Goal: Task Accomplishment & Management: Use online tool/utility

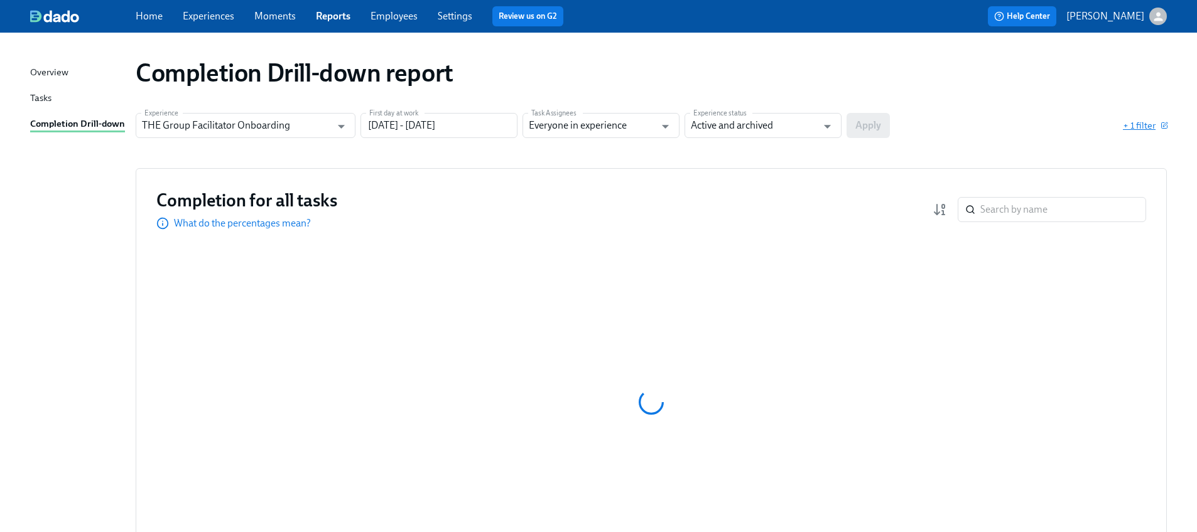
click at [1129, 131] on span "+ 1 filter" at bounding box center [1144, 125] width 44 height 13
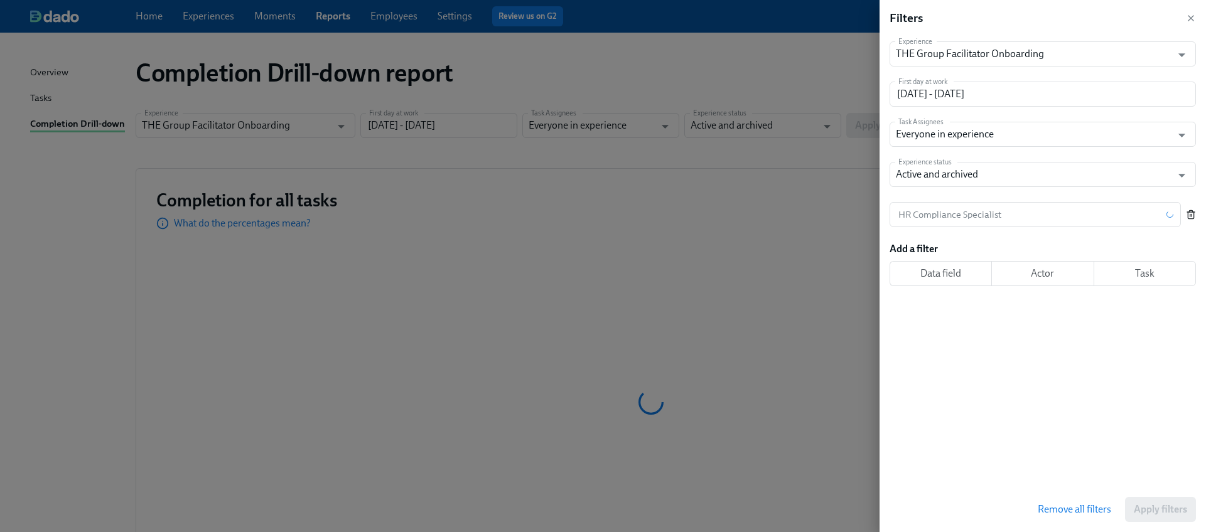
click at [1193, 210] on icon "button" at bounding box center [1191, 215] width 10 height 10
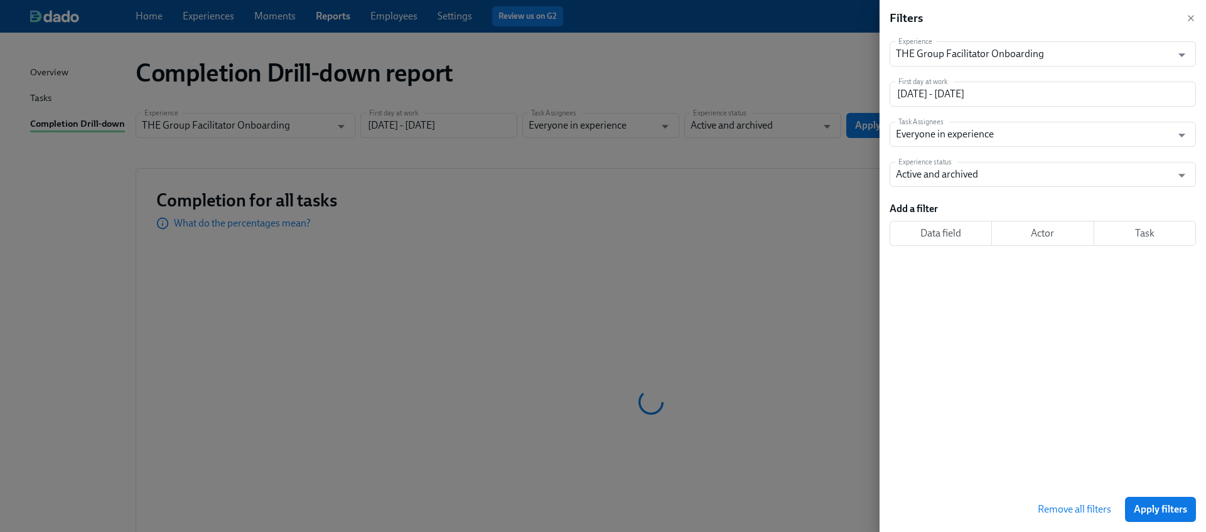
click at [1158, 504] on span "Apply filters" at bounding box center [1160, 509] width 53 height 13
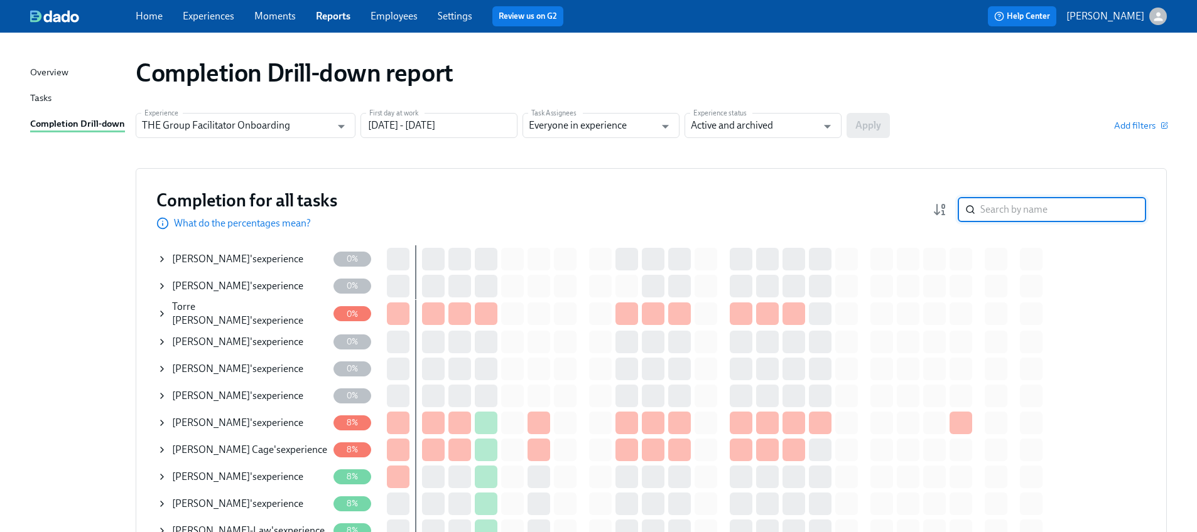
click at [1013, 217] on input "search" at bounding box center [1063, 209] width 166 height 25
paste input "[PERSON_NAME]"
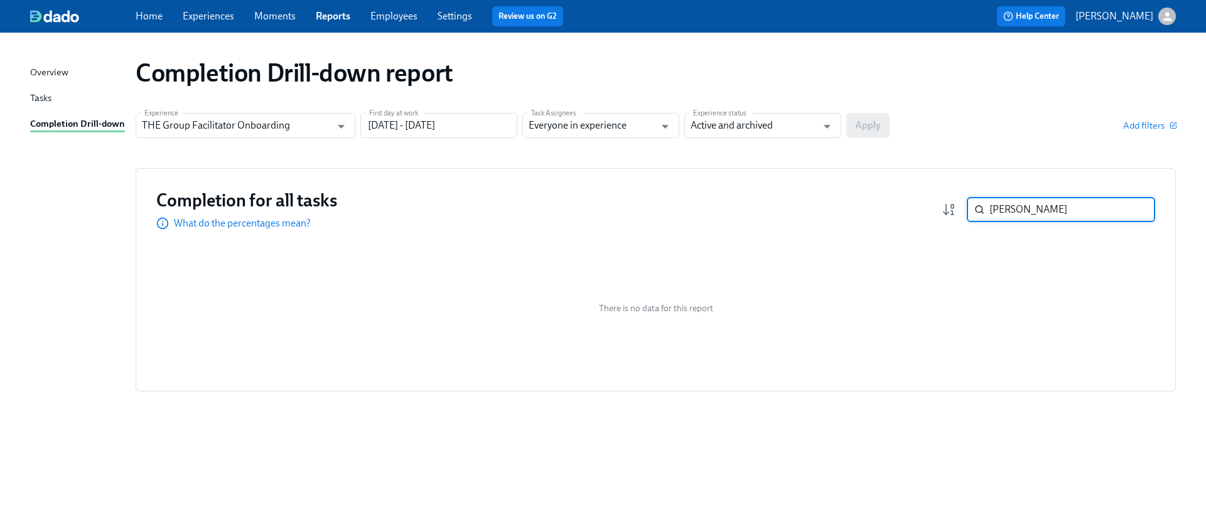
paste input "[PERSON_NAME]"
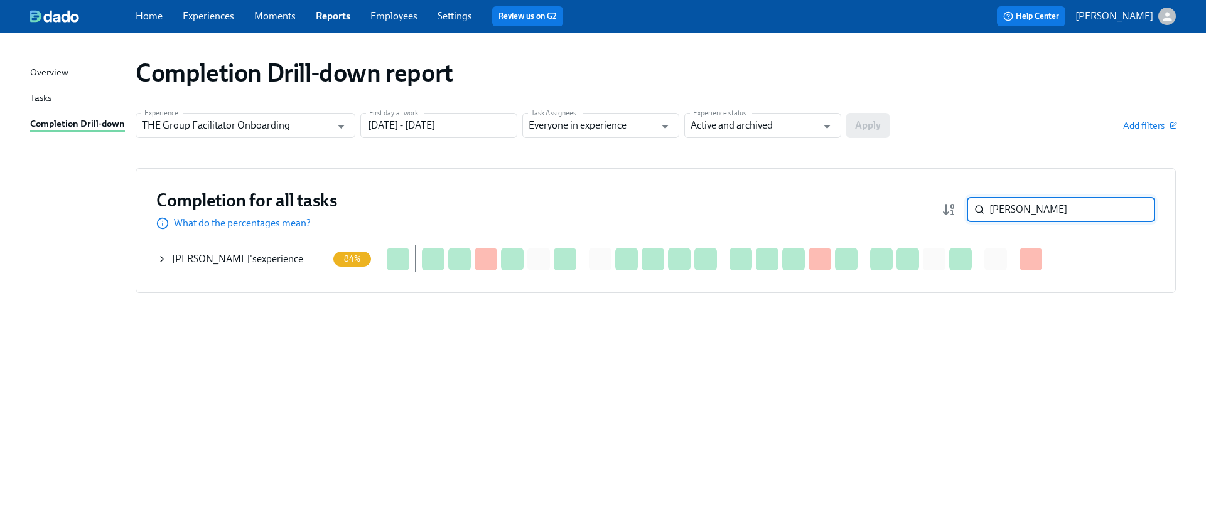
type input "[PERSON_NAME]"
click at [164, 258] on icon at bounding box center [162, 259] width 10 height 10
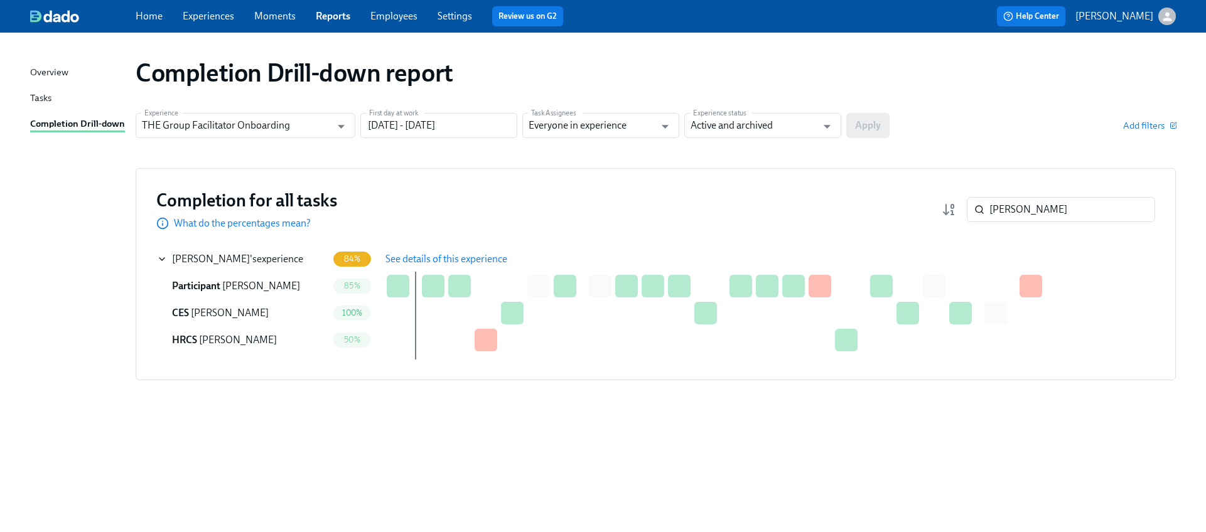
drag, startPoint x: 438, startPoint y: 262, endPoint x: 428, endPoint y: 262, distance: 10.1
click at [438, 262] on span "See details of this experience" at bounding box center [446, 259] width 122 height 13
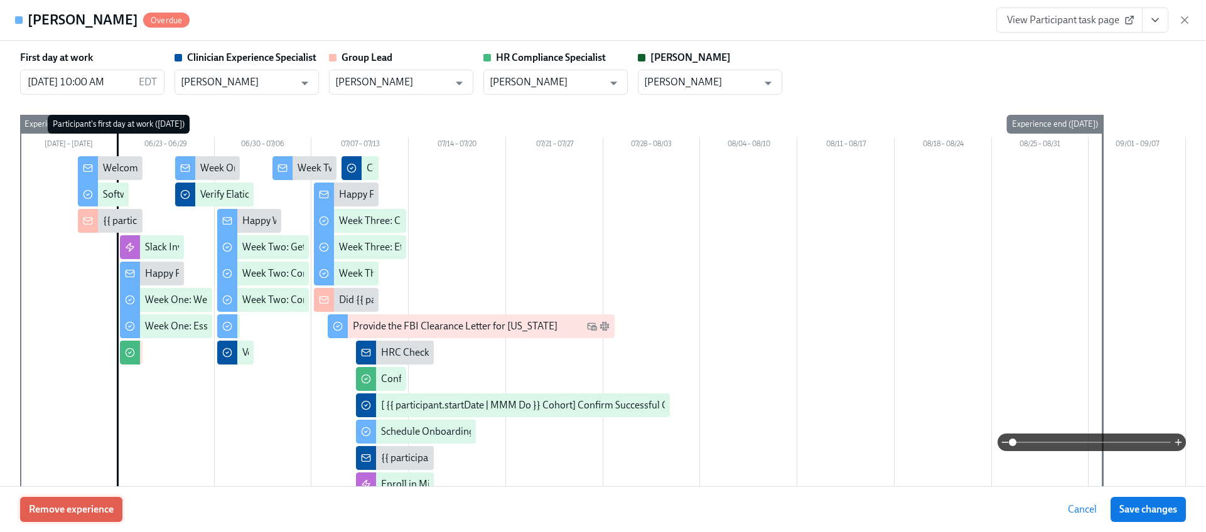
click at [34, 512] on span "Remove experience" at bounding box center [71, 509] width 85 height 13
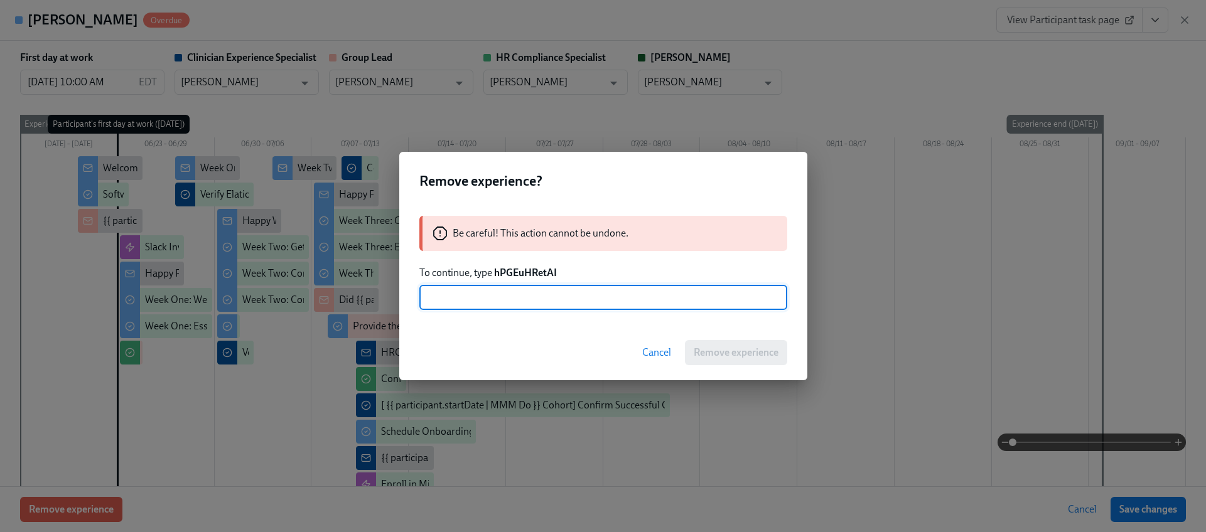
click at [542, 272] on strong "hPGEuHRetAI" at bounding box center [525, 273] width 63 height 12
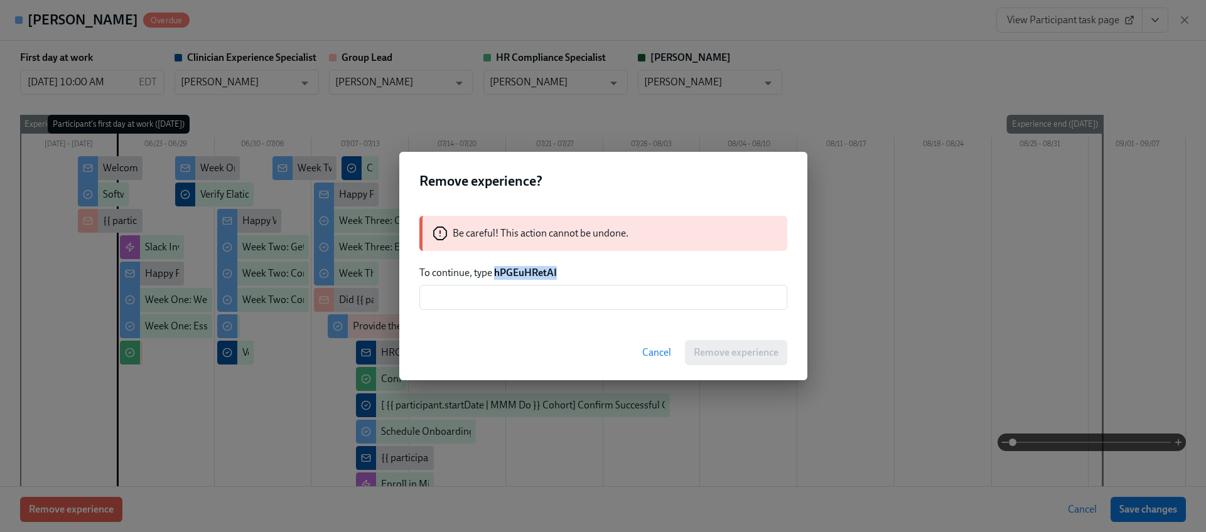
click at [542, 272] on strong "hPGEuHRetAI" at bounding box center [525, 273] width 63 height 12
copy strong "hPGEuHRetAI"
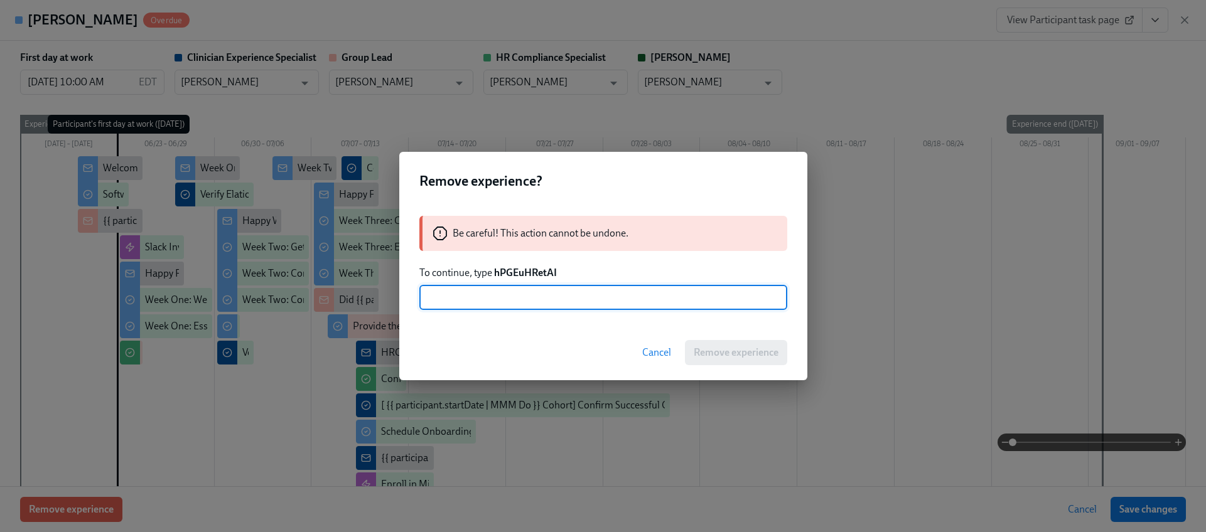
click at [541, 289] on input "text" at bounding box center [603, 297] width 368 height 25
paste input "hPGEuHRetAI"
type input "hPGEuHRetAI"
drag, startPoint x: 733, startPoint y: 355, endPoint x: 741, endPoint y: 202, distance: 152.8
click at [733, 355] on span "Remove experience" at bounding box center [736, 353] width 85 height 13
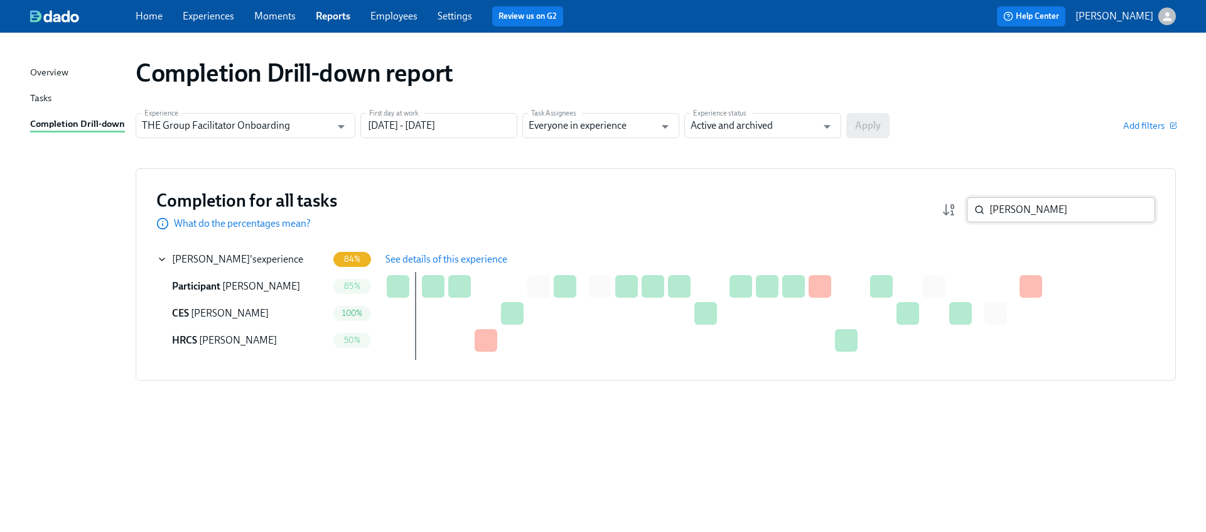
click at [1057, 221] on input "[PERSON_NAME]" at bounding box center [1072, 209] width 166 height 25
paste input "[PERSON_NAME]"
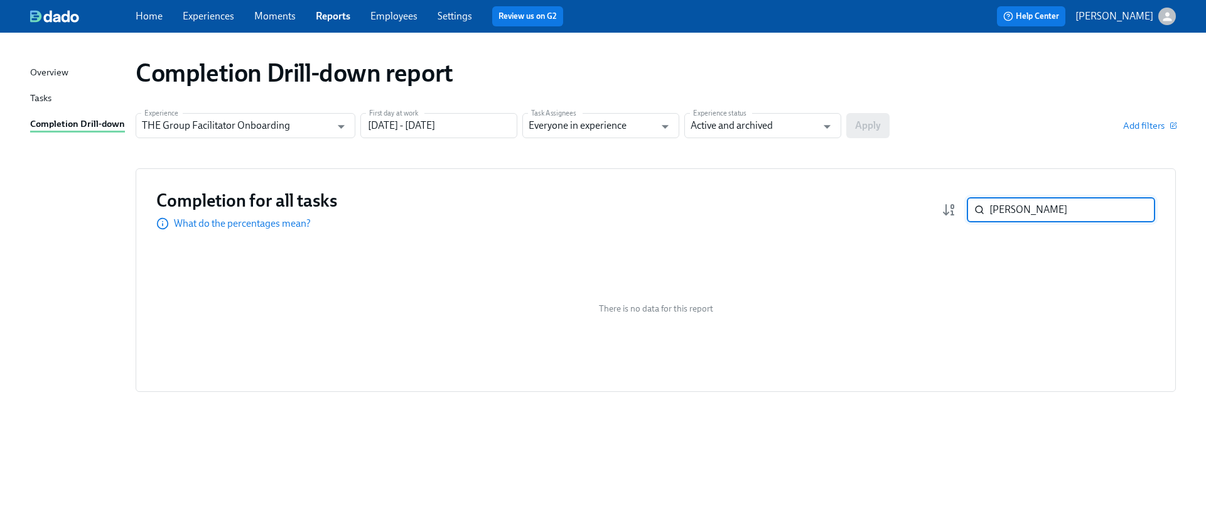
paste input "[PERSON_NAME]"
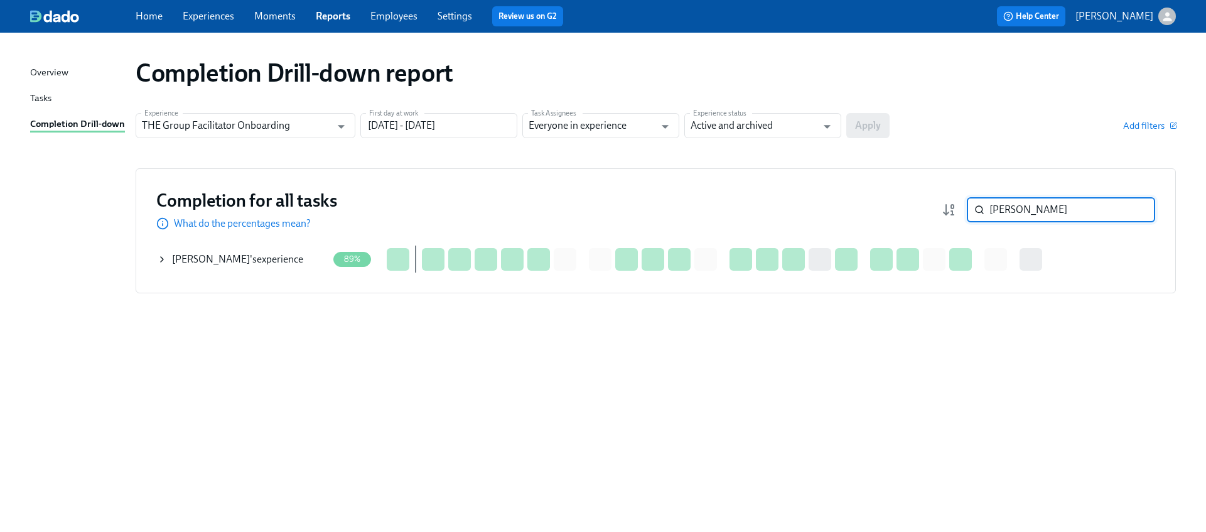
type input "[PERSON_NAME]"
click at [160, 257] on icon at bounding box center [162, 259] width 10 height 10
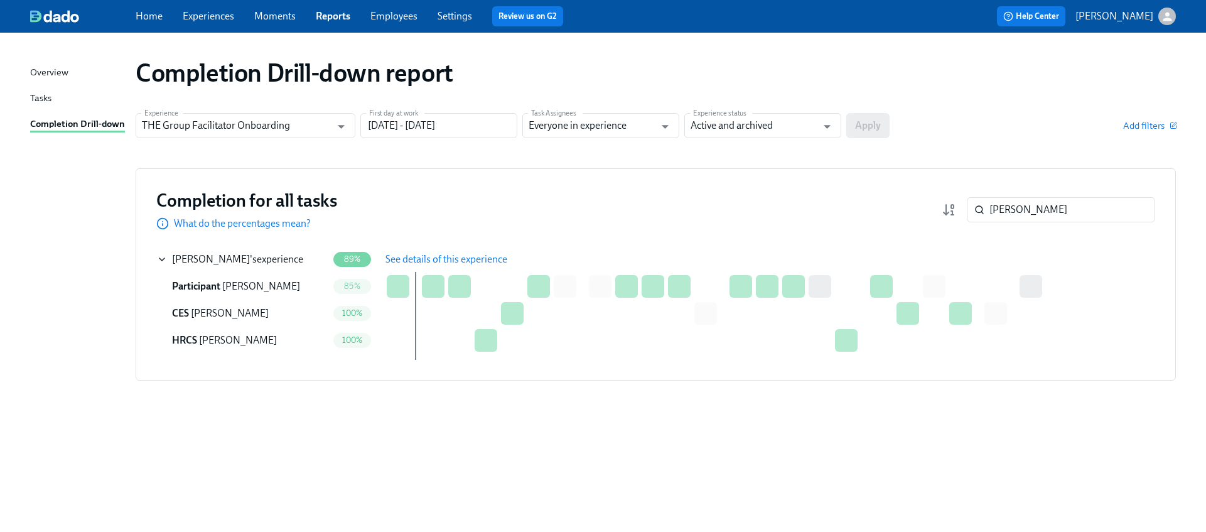
click at [412, 256] on span "See details of this experience" at bounding box center [446, 259] width 122 height 13
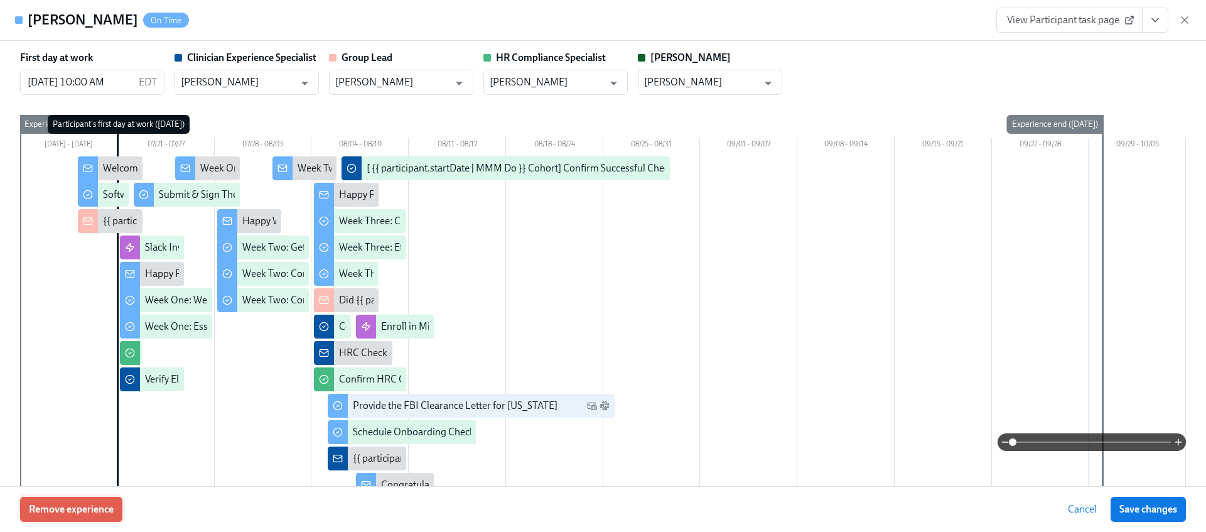
click at [63, 512] on span "Remove experience" at bounding box center [71, 509] width 85 height 13
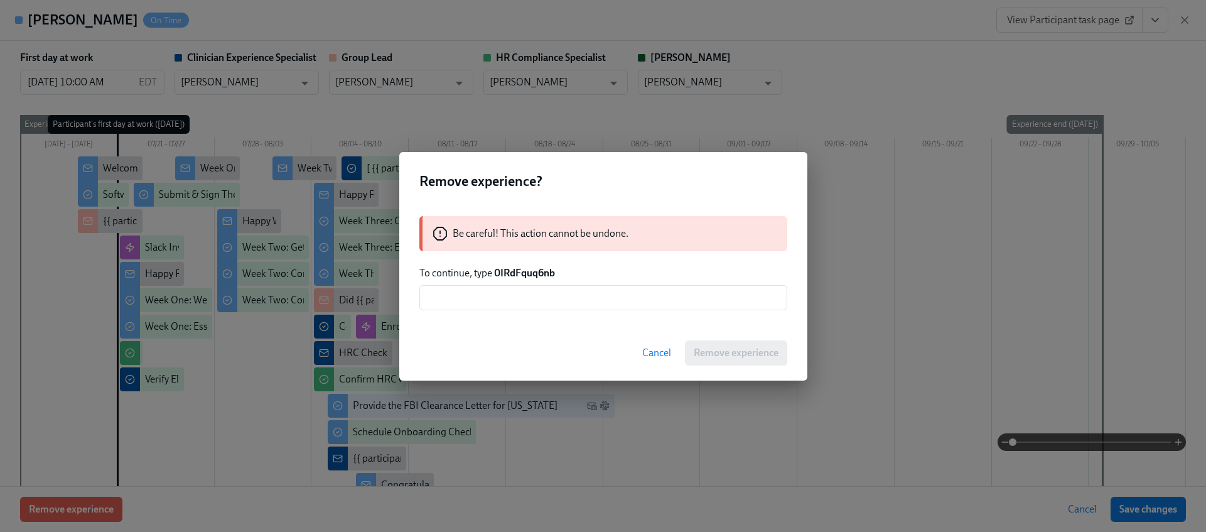
click at [514, 273] on strong "0IRdFquq6nb" at bounding box center [524, 273] width 61 height 12
copy strong "0IRdFquq6nb"
click at [512, 292] on input "text" at bounding box center [603, 297] width 368 height 25
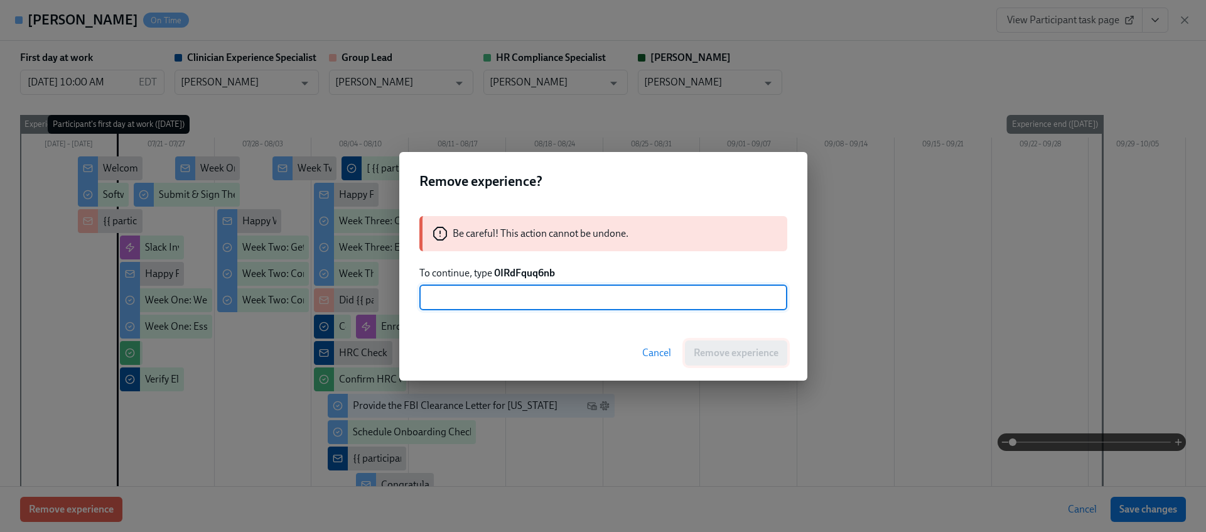
paste input "0IRdFquq6nb"
type input "0IRdFquq6nb"
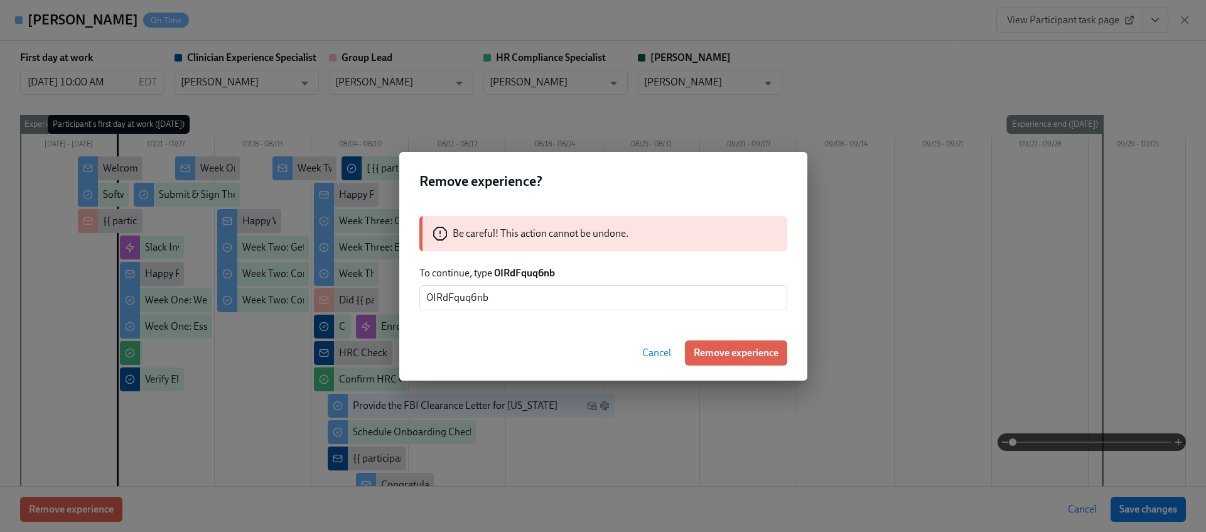
drag, startPoint x: 691, startPoint y: 356, endPoint x: 776, endPoint y: 210, distance: 168.8
click at [691, 356] on button "Remove experience" at bounding box center [736, 352] width 102 height 25
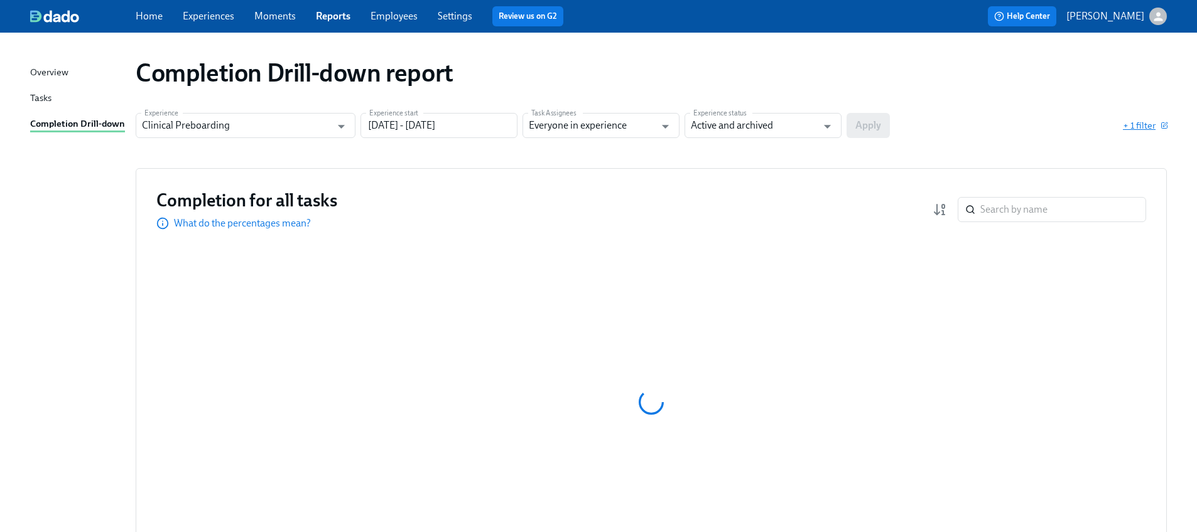
click at [1144, 127] on span "+ 1 filter" at bounding box center [1144, 125] width 44 height 13
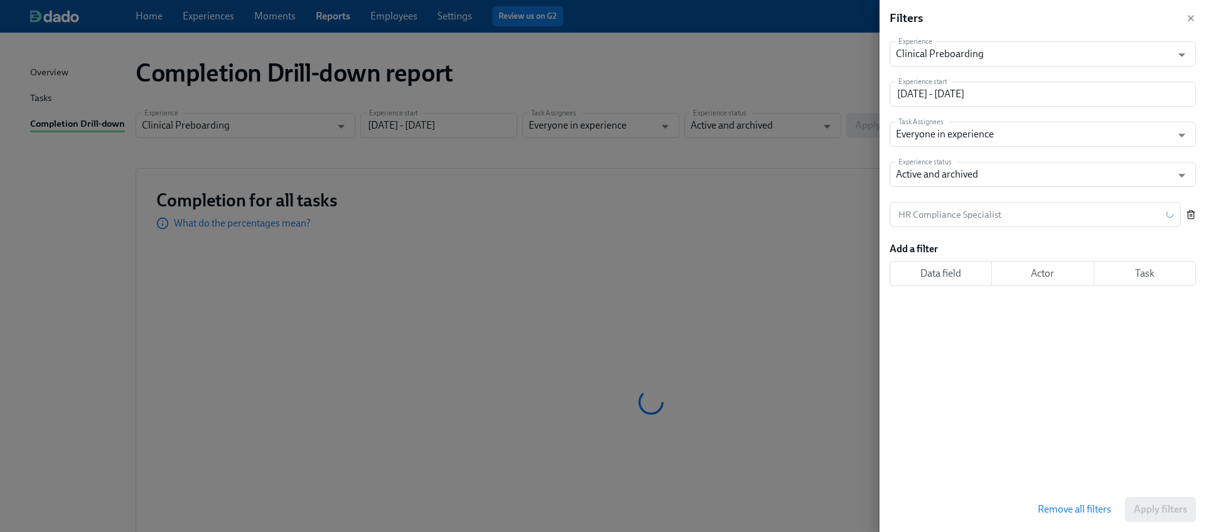
click at [1195, 210] on icon "button" at bounding box center [1191, 215] width 10 height 10
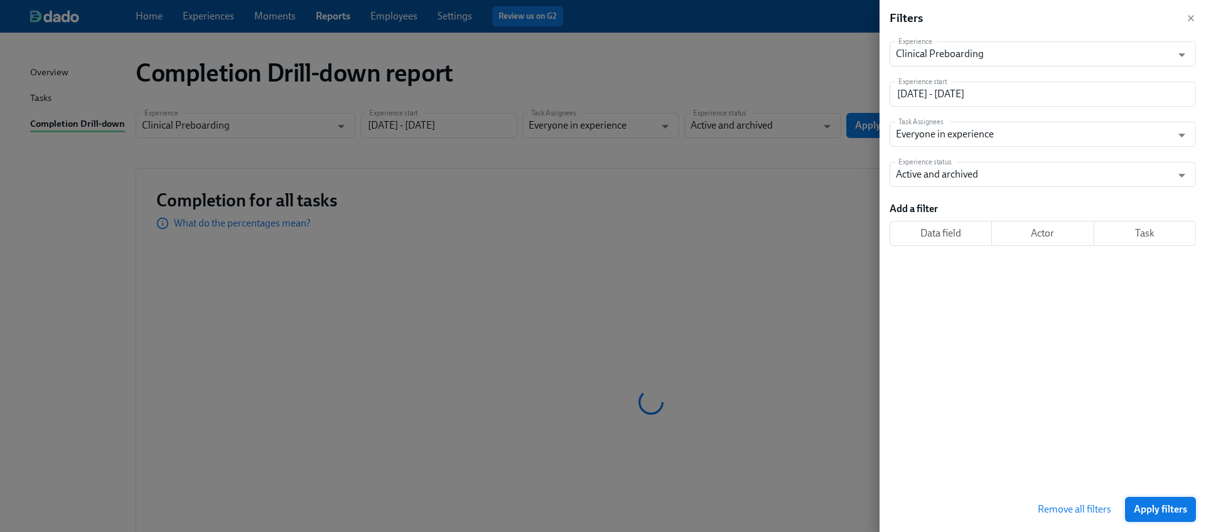
click at [1167, 515] on span "Apply filters" at bounding box center [1160, 509] width 53 height 13
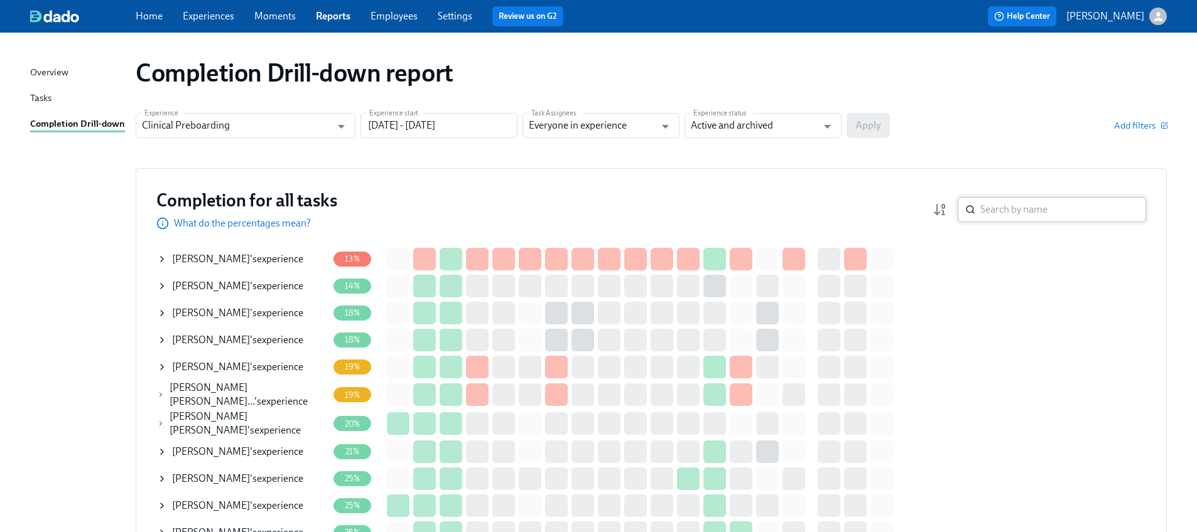
click at [1009, 217] on input "search" at bounding box center [1063, 209] width 166 height 25
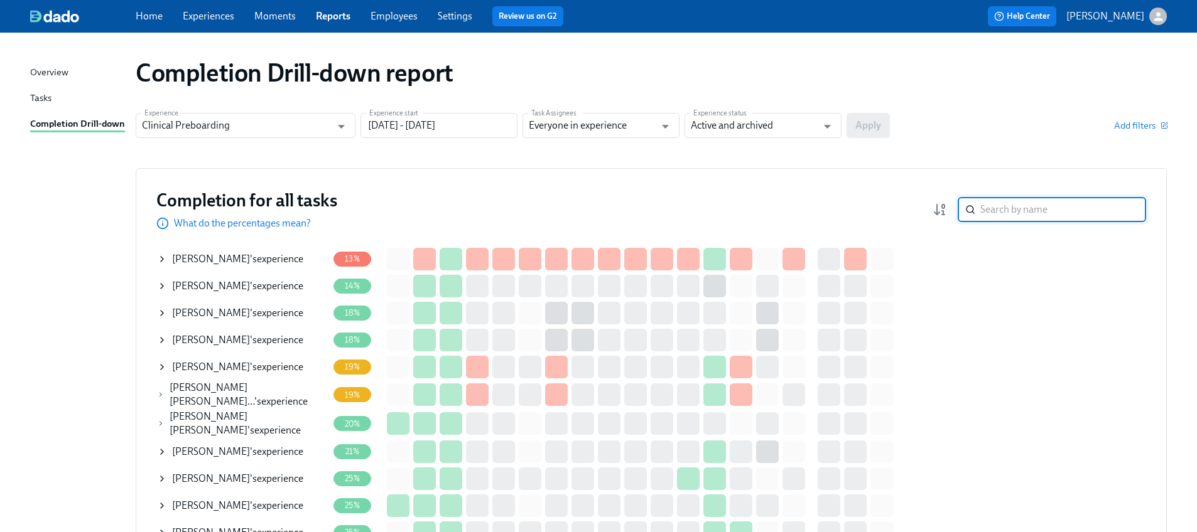
paste input "[PERSON_NAME]"
type input "[PERSON_NAME]"
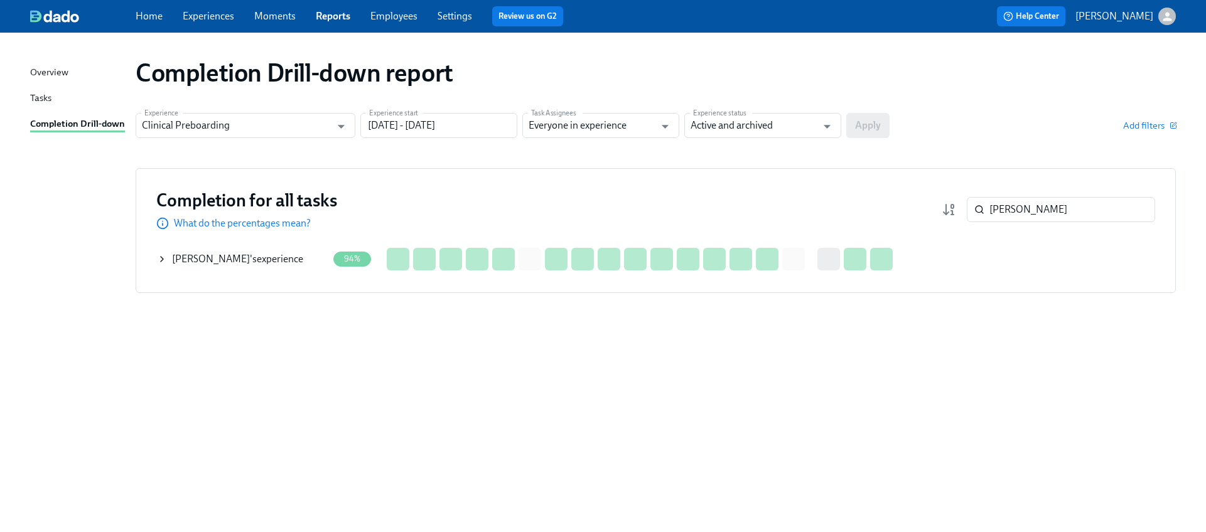
click at [166, 259] on icon at bounding box center [162, 259] width 10 height 10
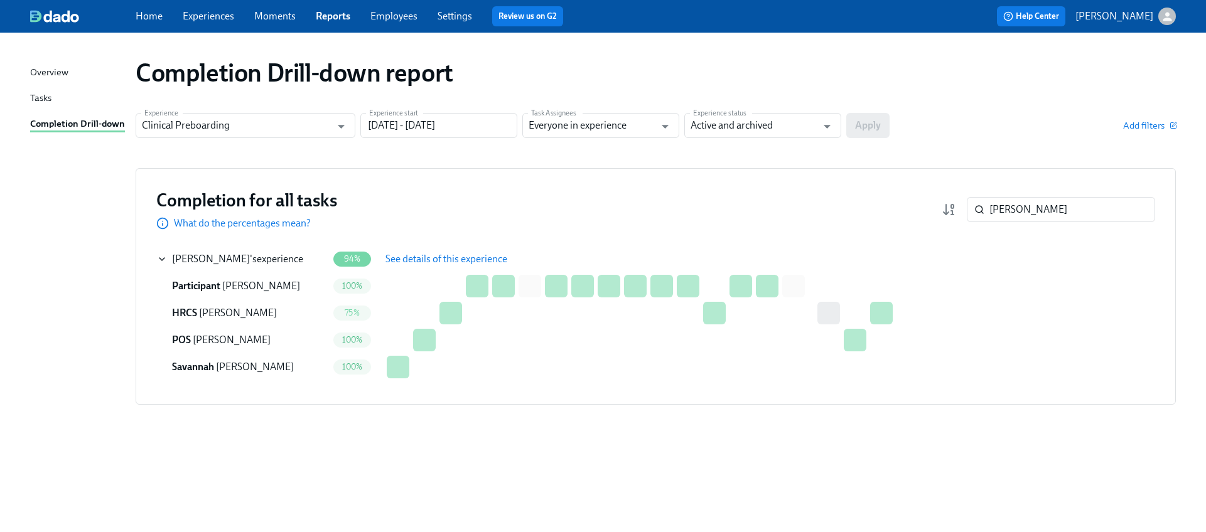
click at [485, 258] on span "See details of this experience" at bounding box center [446, 259] width 122 height 13
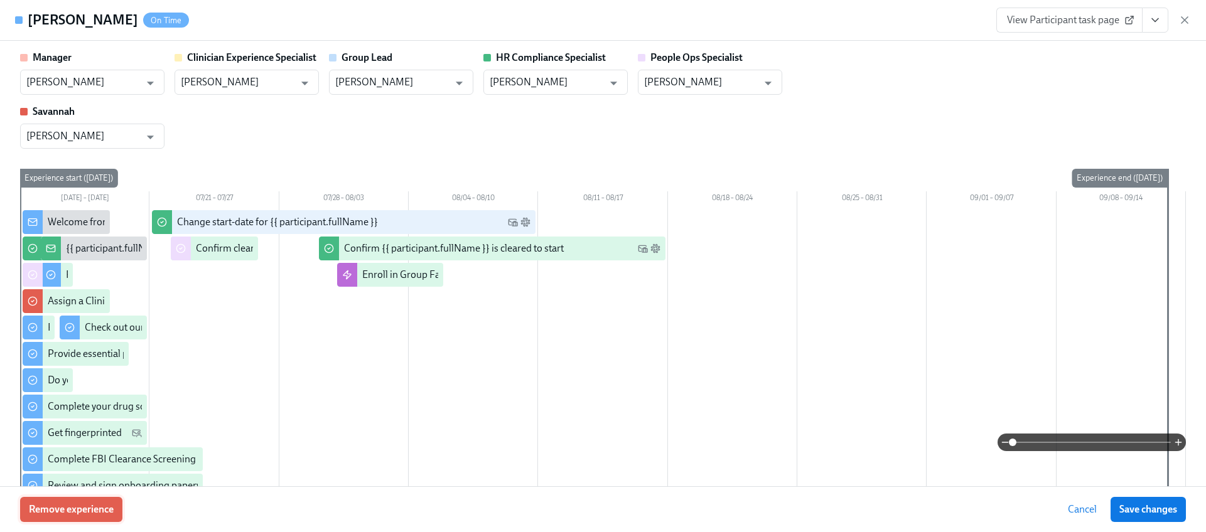
click at [105, 505] on span "Remove experience" at bounding box center [71, 509] width 85 height 13
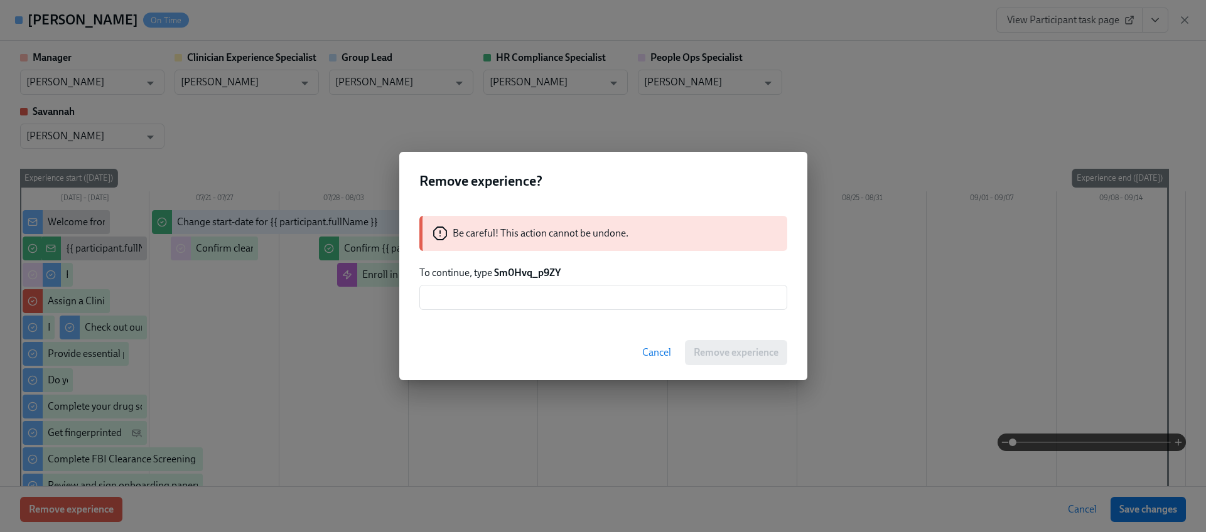
click at [528, 273] on strong "Sm0Hvq_p9ZY" at bounding box center [527, 273] width 67 height 12
copy strong "Sm0Hvq_p9ZY"
click at [530, 289] on input "text" at bounding box center [603, 297] width 368 height 25
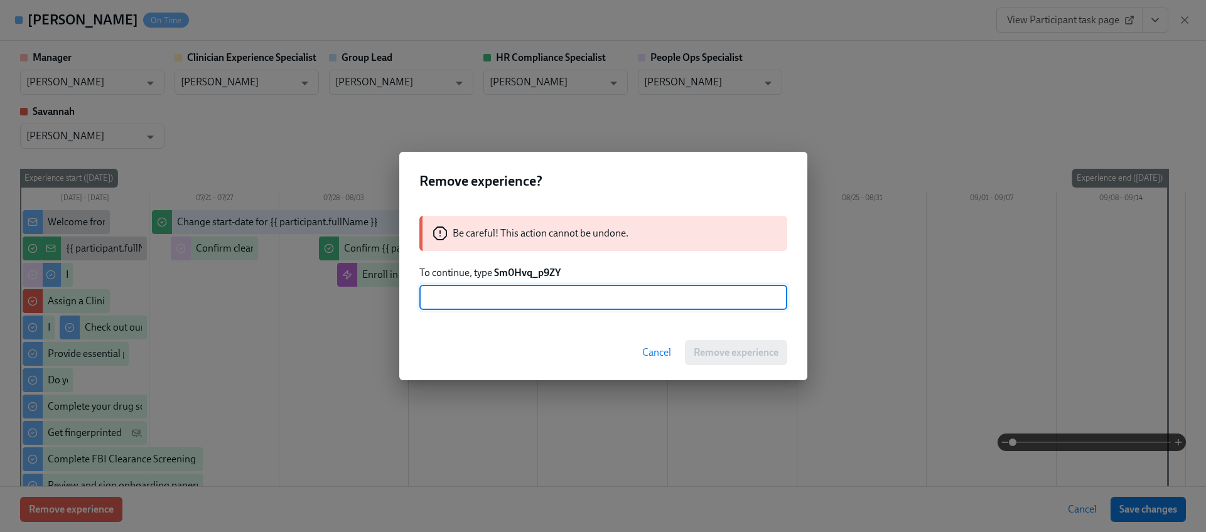
paste input "Sm0Hvq_p9ZY"
type input "Sm0Hvq_p9ZY"
drag, startPoint x: 714, startPoint y: 355, endPoint x: 704, endPoint y: 345, distance: 13.8
click at [714, 355] on span "Remove experience" at bounding box center [736, 353] width 85 height 13
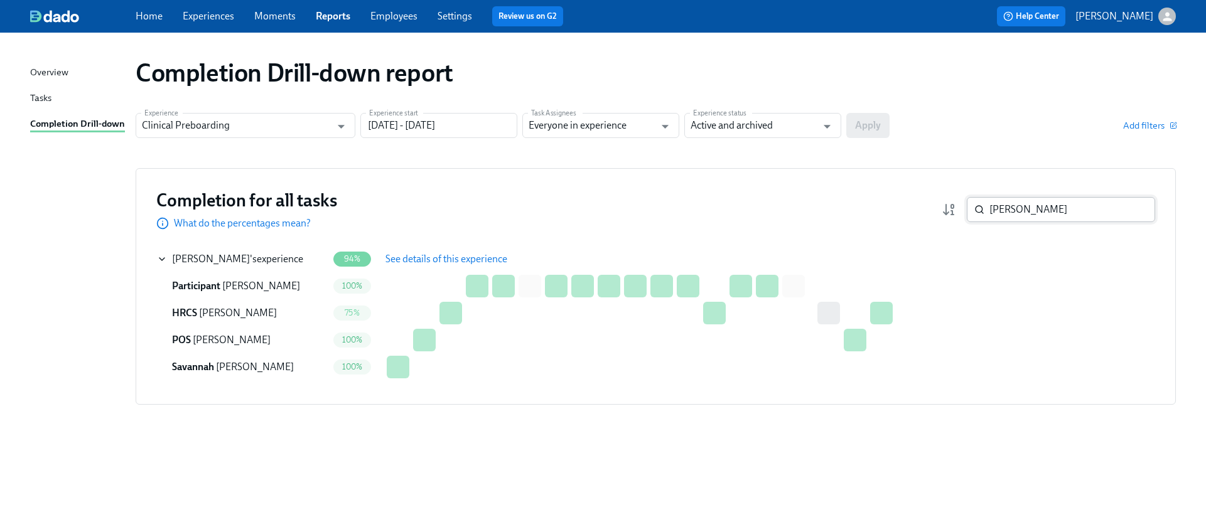
click at [1020, 212] on input "[PERSON_NAME]" at bounding box center [1072, 209] width 166 height 25
paste input "[PERSON_NAME]"
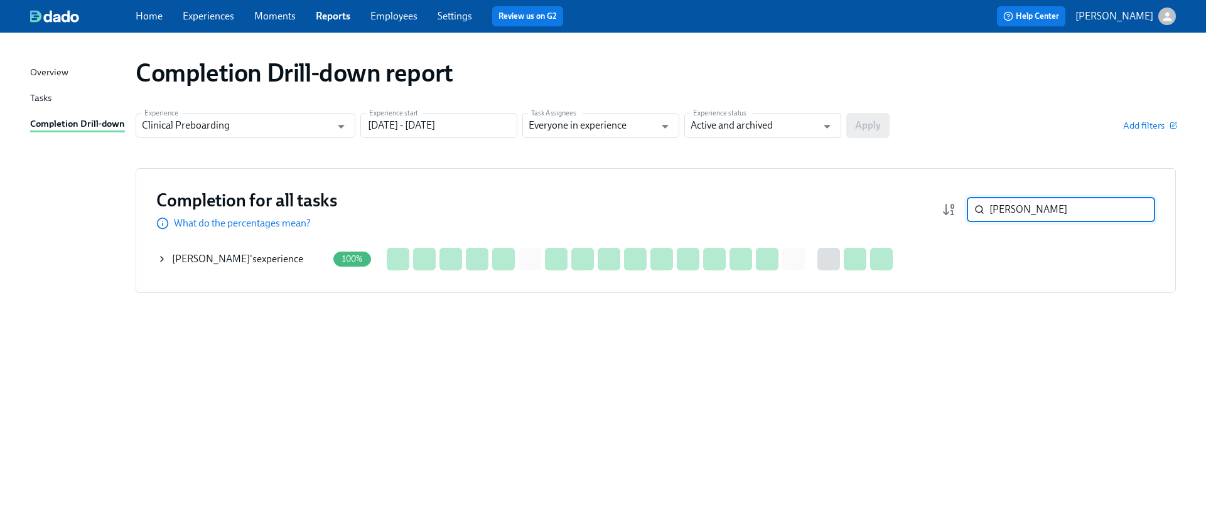
type input "[PERSON_NAME]"
click at [162, 262] on icon at bounding box center [162, 259] width 10 height 10
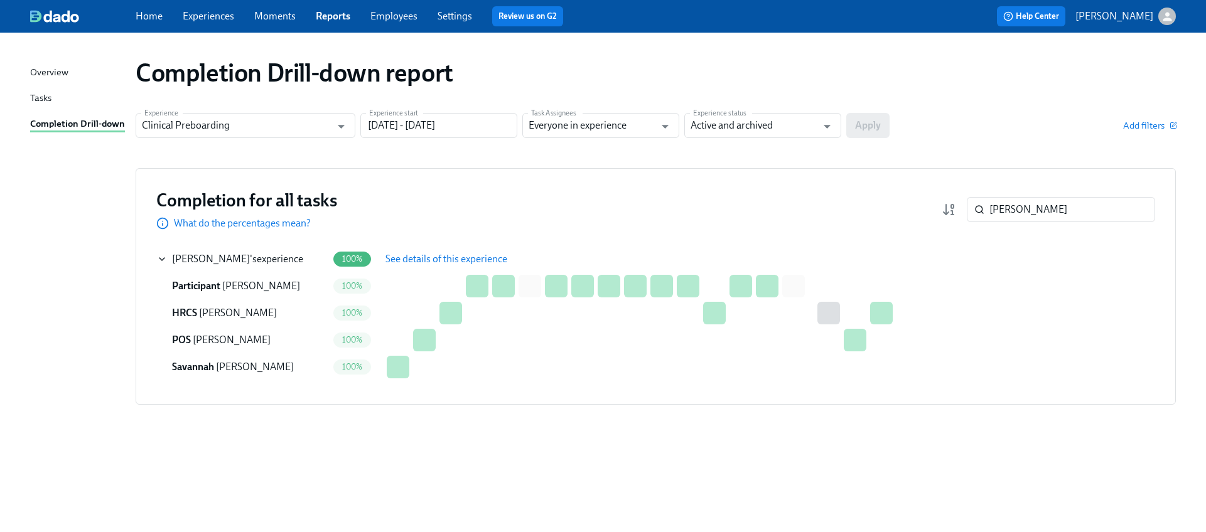
drag, startPoint x: 406, startPoint y: 259, endPoint x: 387, endPoint y: 269, distance: 21.3
click at [407, 259] on span "See details of this experience" at bounding box center [446, 259] width 122 height 13
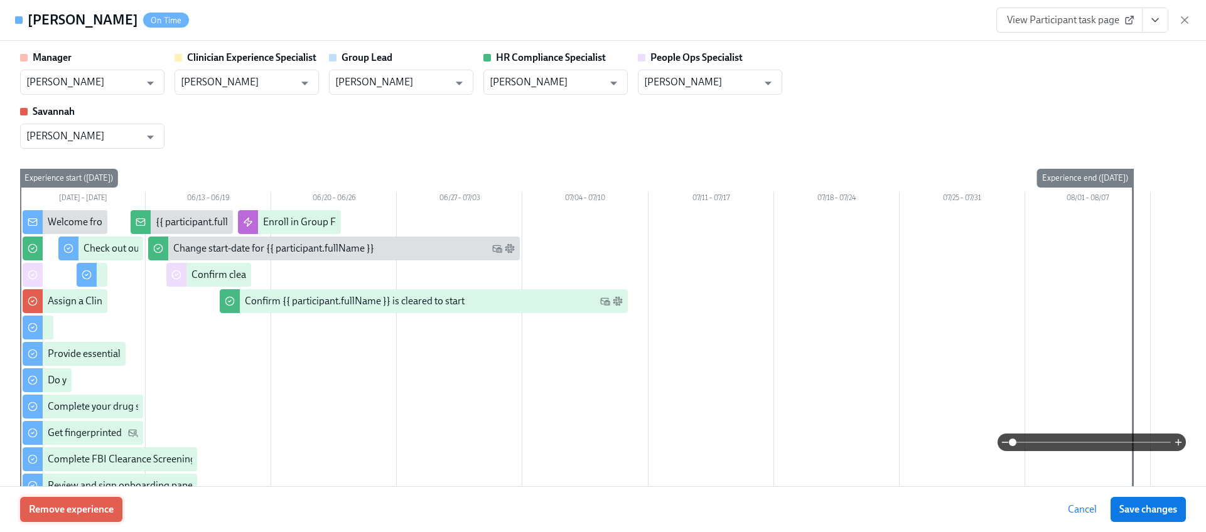
click at [85, 507] on span "Remove experience" at bounding box center [71, 509] width 85 height 13
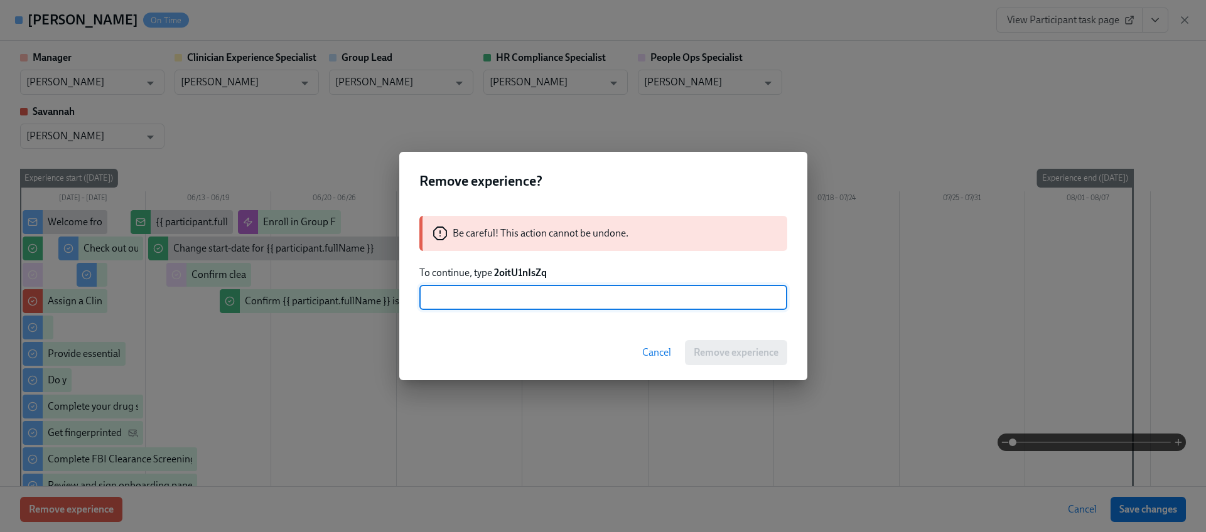
click at [519, 269] on strong "2oitU1nIsZq" at bounding box center [520, 273] width 53 height 12
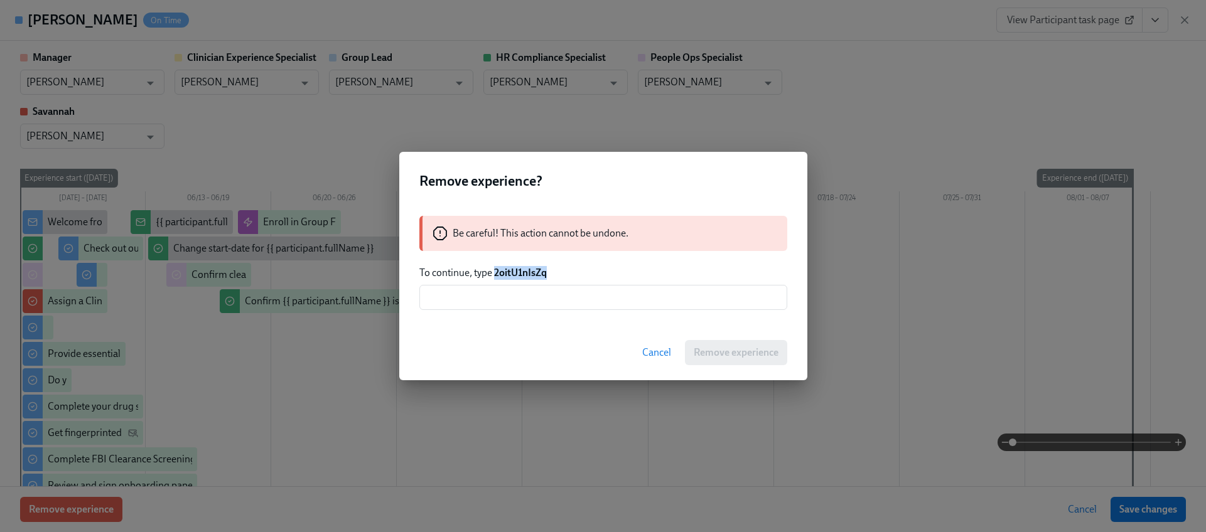
click at [519, 269] on strong "2oitU1nIsZq" at bounding box center [520, 273] width 53 height 12
copy strong "2oitU1nIsZq"
click at [529, 294] on input "text" at bounding box center [603, 297] width 368 height 25
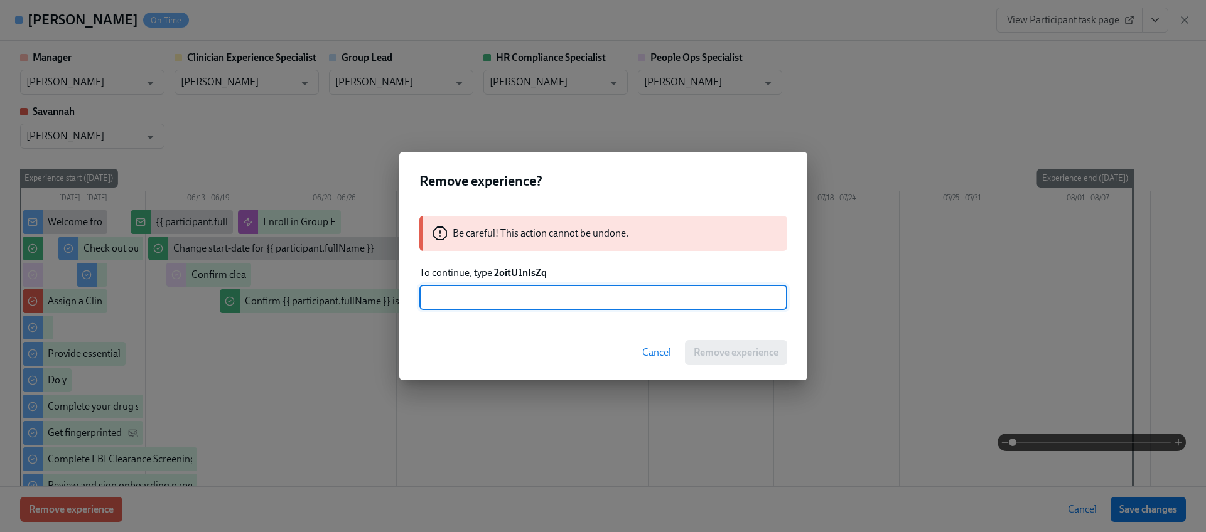
paste input "2oitU1nIsZq"
type input "2oitU1nIsZq"
click at [710, 358] on span "Remove experience" at bounding box center [736, 353] width 85 height 13
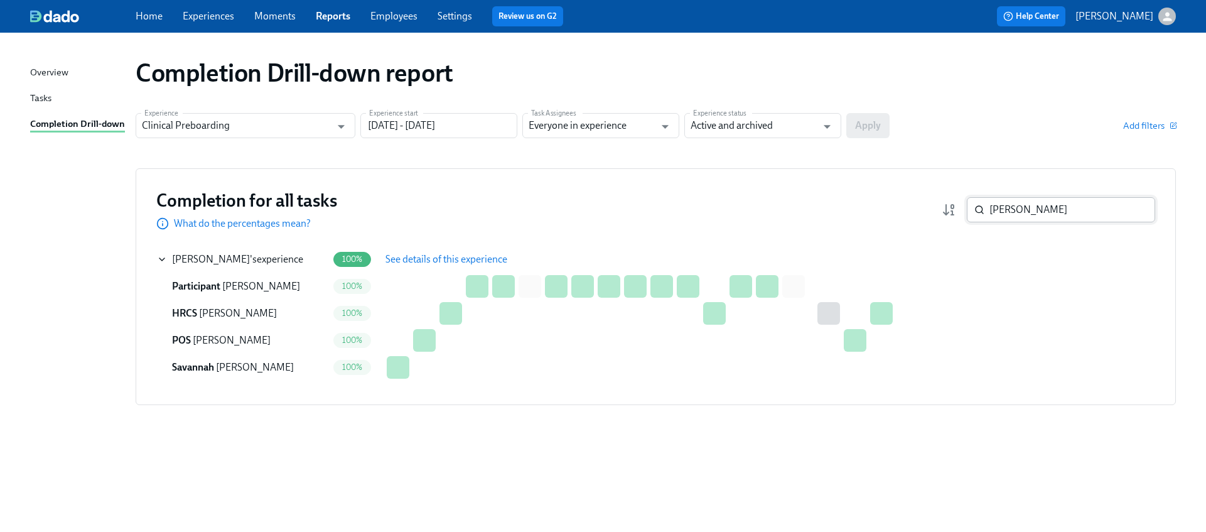
click at [1060, 220] on input "[PERSON_NAME]" at bounding box center [1072, 209] width 166 height 25
paste input "[PERSON_NAME]"
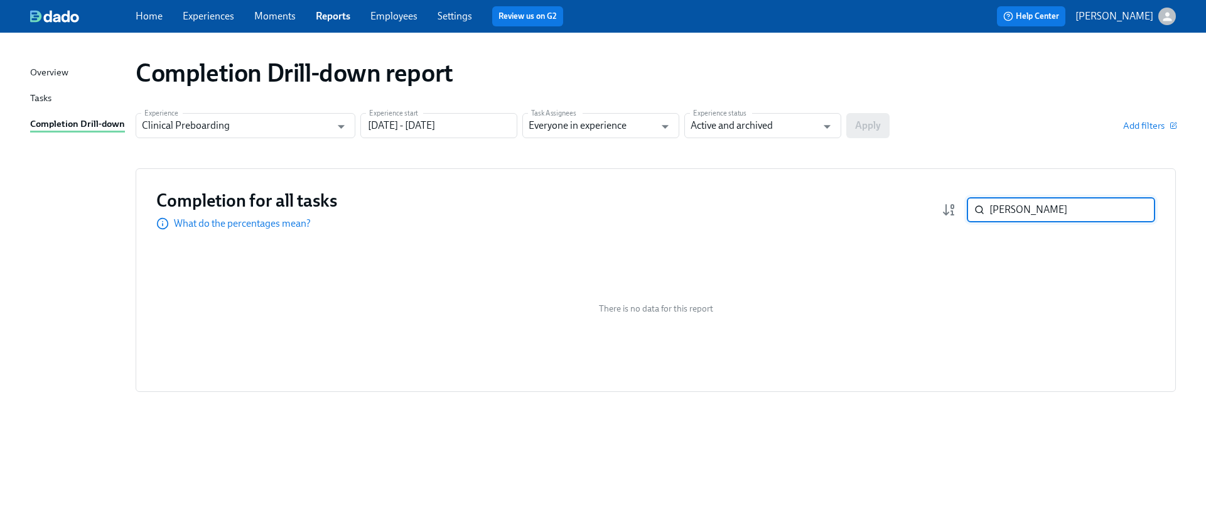
paste input "[PERSON_NAME]"
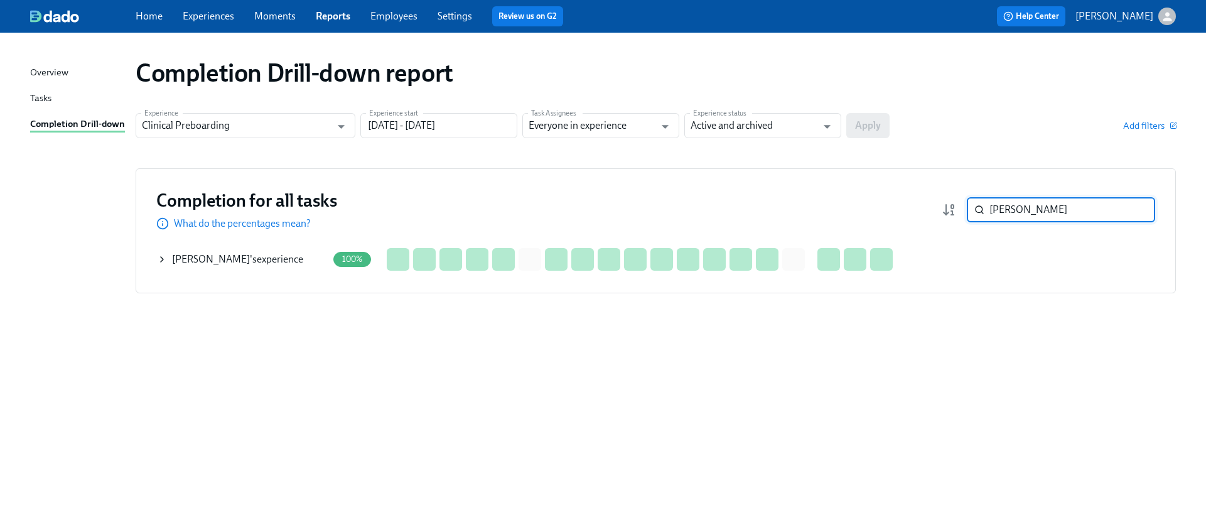
type input "[PERSON_NAME]"
click at [161, 257] on icon at bounding box center [162, 259] width 3 height 5
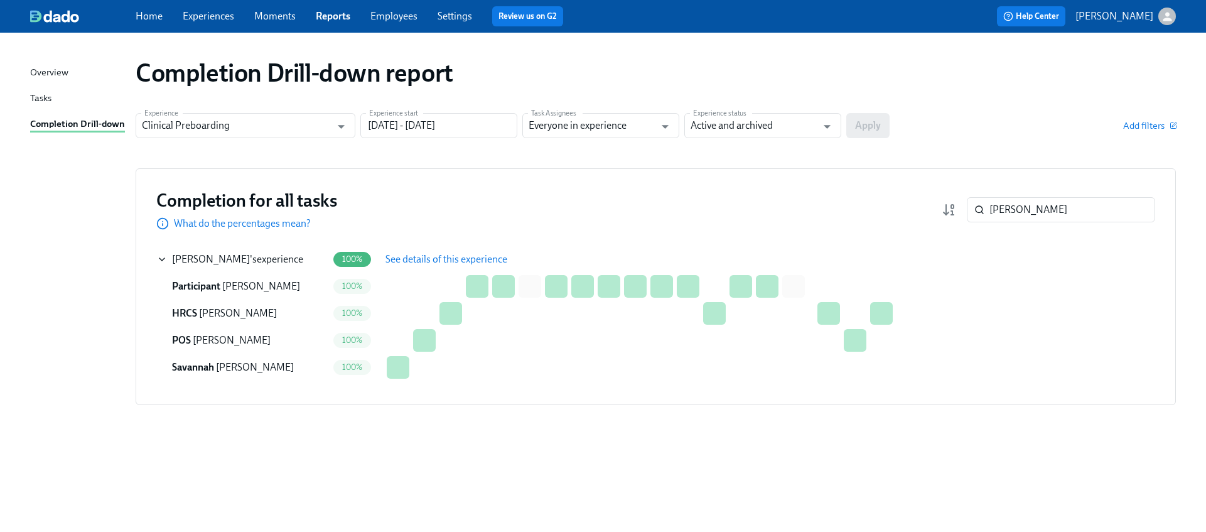
click at [422, 256] on span "See details of this experience" at bounding box center [446, 259] width 122 height 13
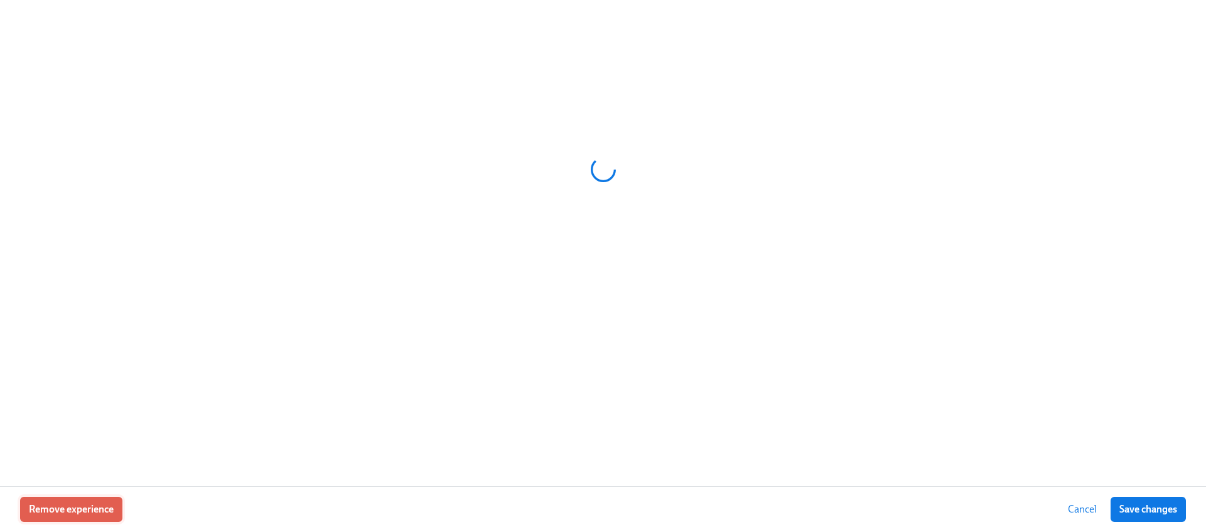
click at [62, 503] on span "Remove experience" at bounding box center [71, 509] width 85 height 13
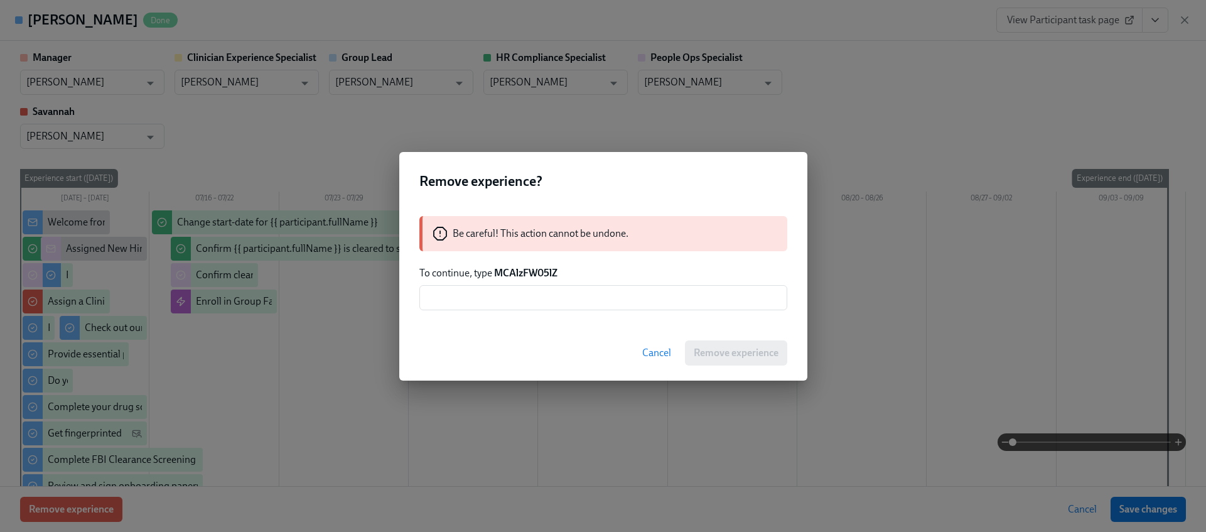
click at [518, 273] on strong "MCAlzFW05lZ" at bounding box center [525, 273] width 63 height 12
copy strong "MCAlzFW05lZ"
click at [522, 292] on input "text" at bounding box center [603, 297] width 368 height 25
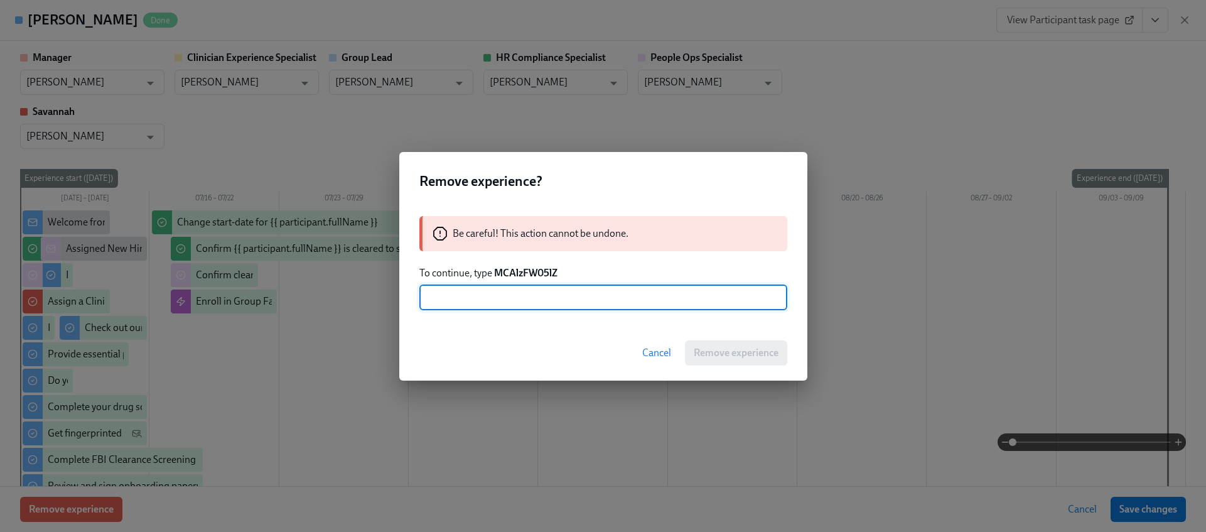
paste input "MCAlzFW05lZ"
type input "MCAlzFW05lZ"
drag, startPoint x: 695, startPoint y: 353, endPoint x: 689, endPoint y: 336, distance: 18.5
click at [695, 353] on span "Remove experience" at bounding box center [736, 353] width 85 height 13
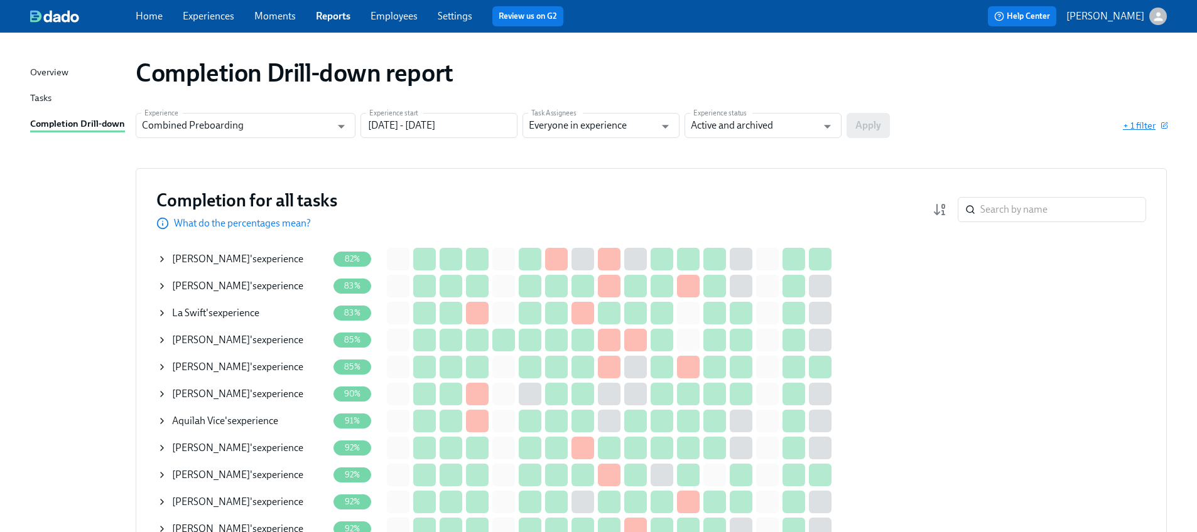
click at [1135, 127] on span "+ 1 filter" at bounding box center [1144, 125] width 44 height 13
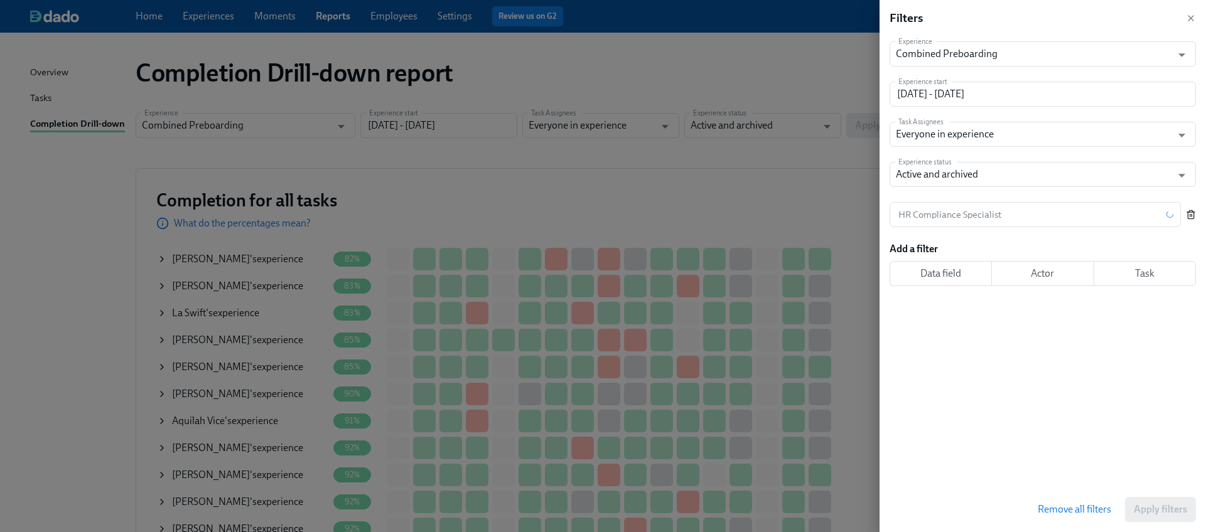
click at [1190, 214] on line "button" at bounding box center [1190, 215] width 0 height 3
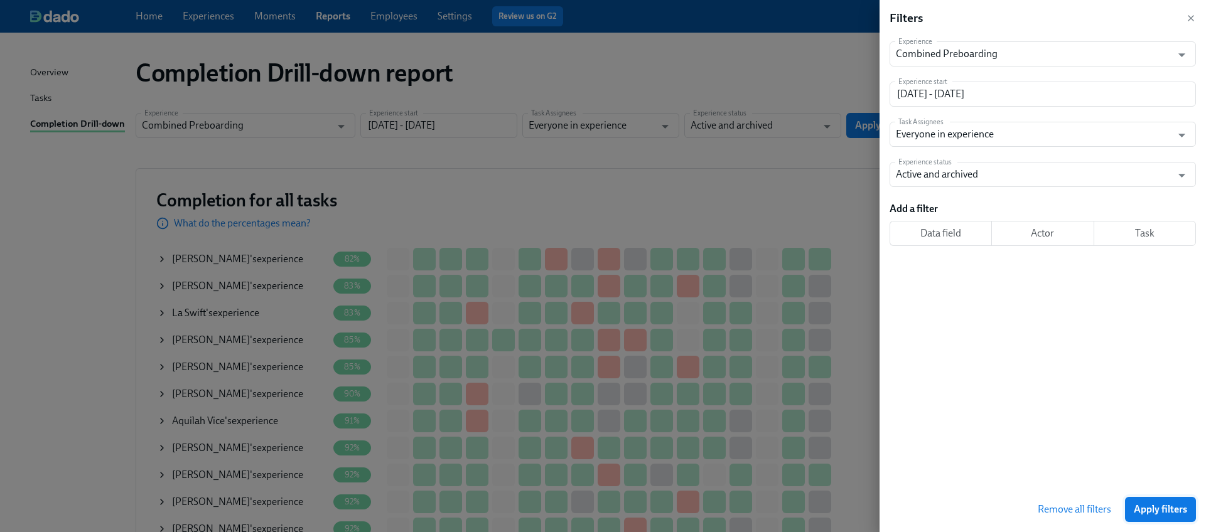
click at [1155, 512] on span "Apply filters" at bounding box center [1160, 509] width 53 height 13
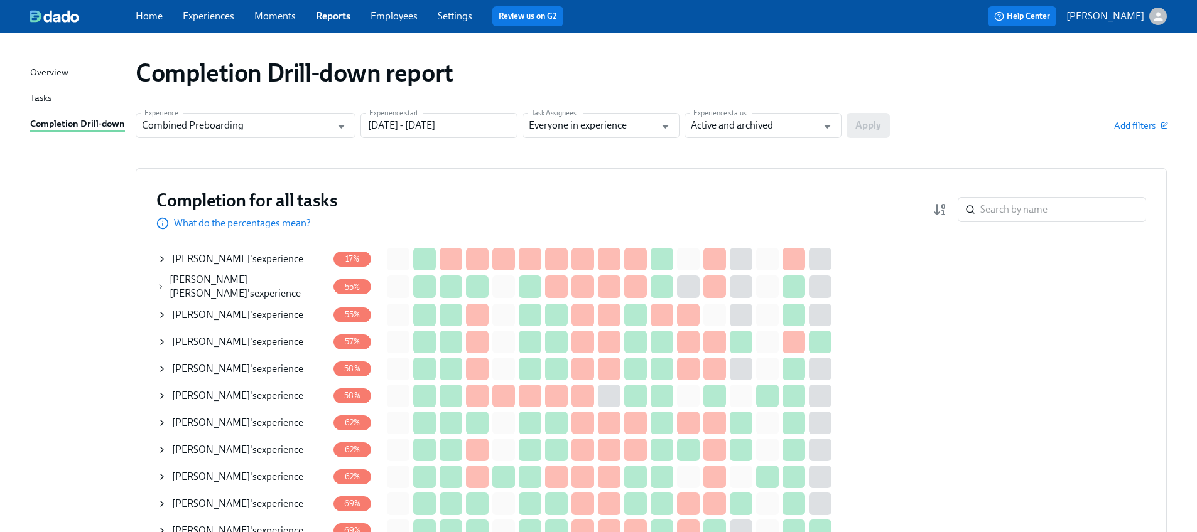
click at [1014, 223] on div "Completion for all tasks What do the percentages mean? ​" at bounding box center [650, 209] width 989 height 41
click at [1044, 204] on input "search" at bounding box center [1063, 209] width 166 height 25
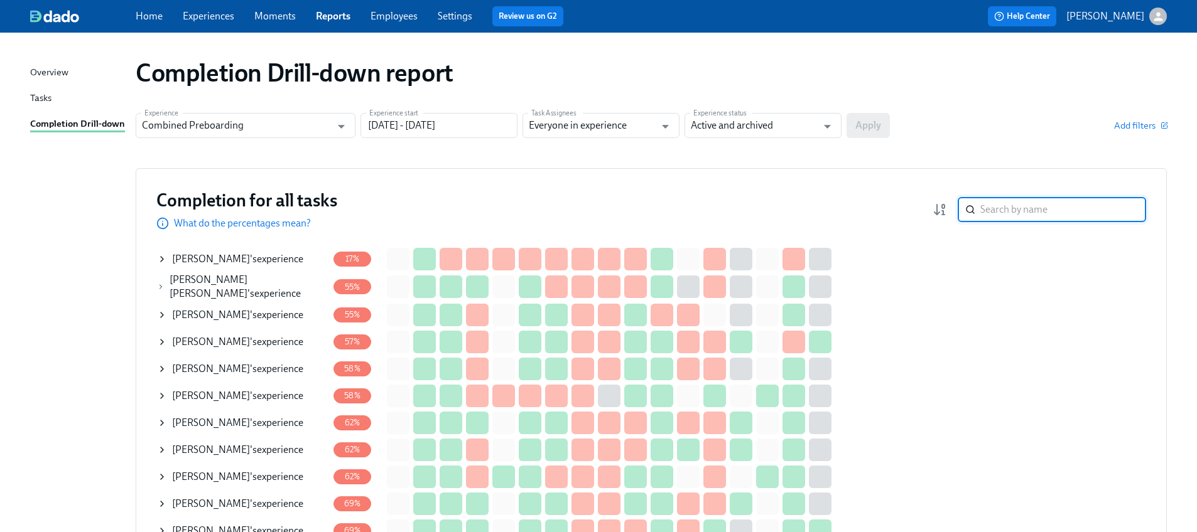
paste input "[PERSON_NAME]"
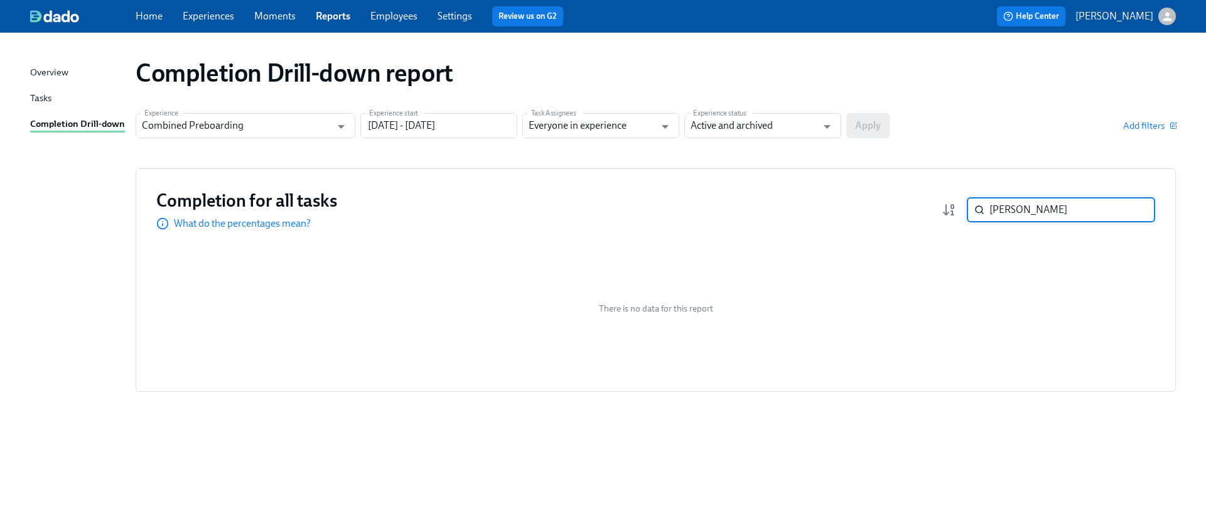
paste input "[PERSON_NAME]"
type input "[PERSON_NAME]"
